Goal: Find specific page/section: Find specific page/section

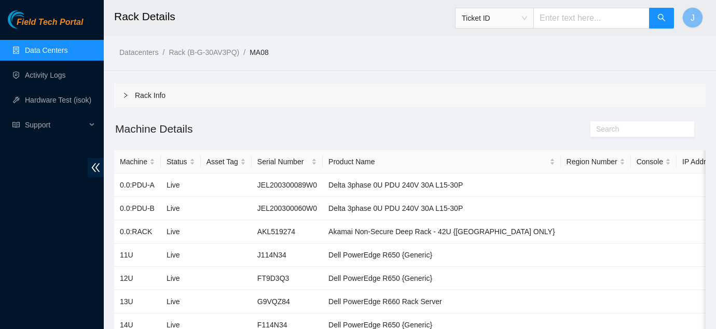
scroll to position [437, 0]
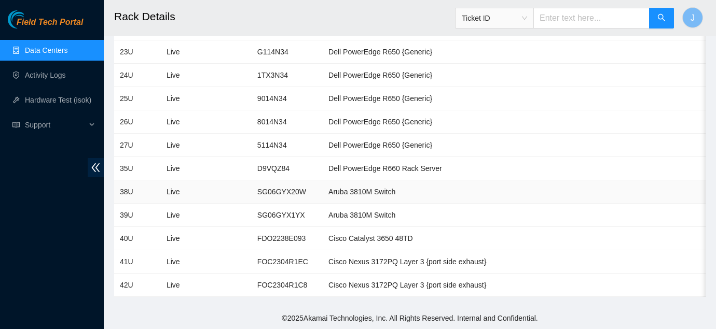
click at [686, 184] on td at bounding box center [704, 192] width 54 height 23
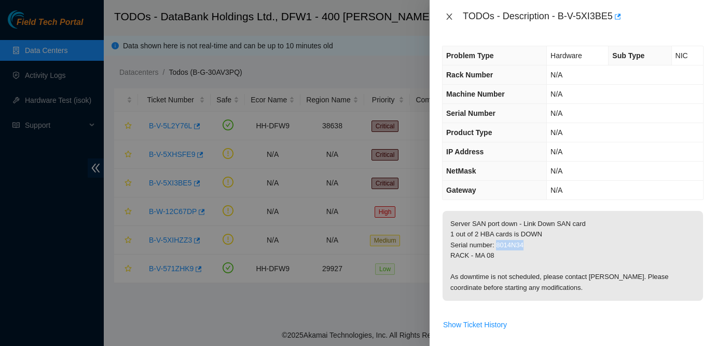
click at [449, 19] on icon "close" at bounding box center [449, 16] width 8 height 8
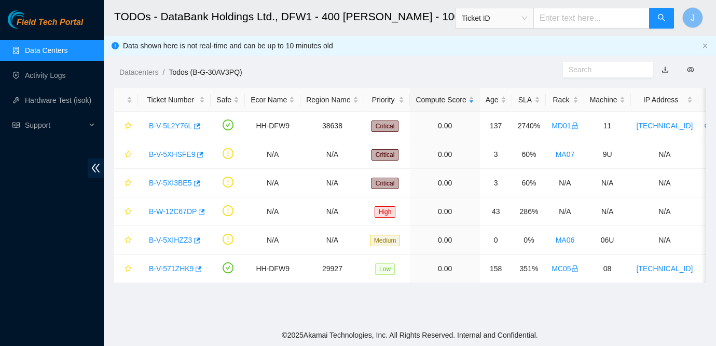
click at [691, 313] on main "TODOs - DataBank Holdings Ltd., DFW1 - 400 [PERSON_NAME] - 100 Ticket ID J Data…" at bounding box center [410, 162] width 612 height 324
click at [37, 48] on link "Data Centers" at bounding box center [46, 50] width 43 height 8
